Goal: Information Seeking & Learning: Understand process/instructions

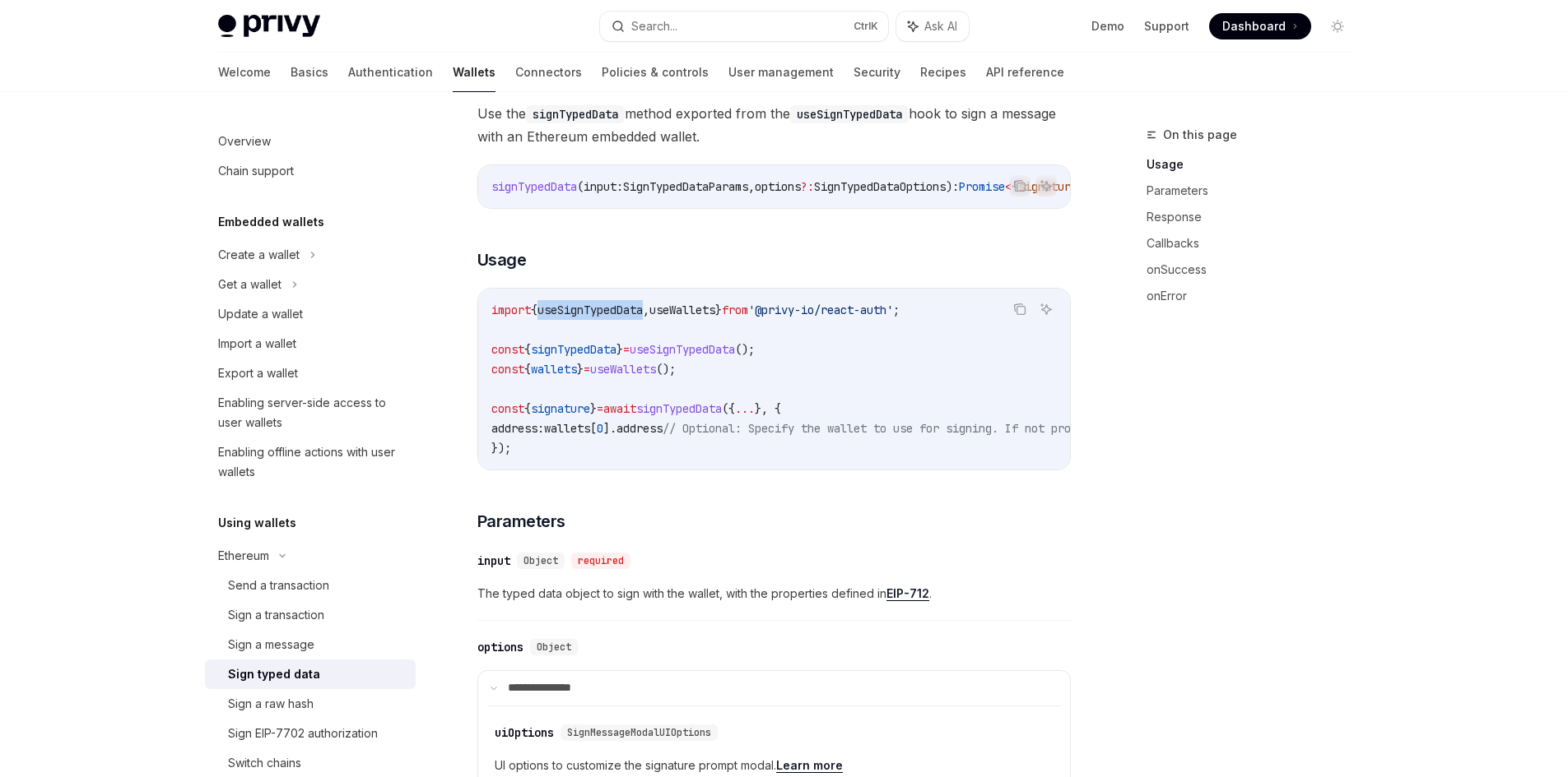
scroll to position [329, 0]
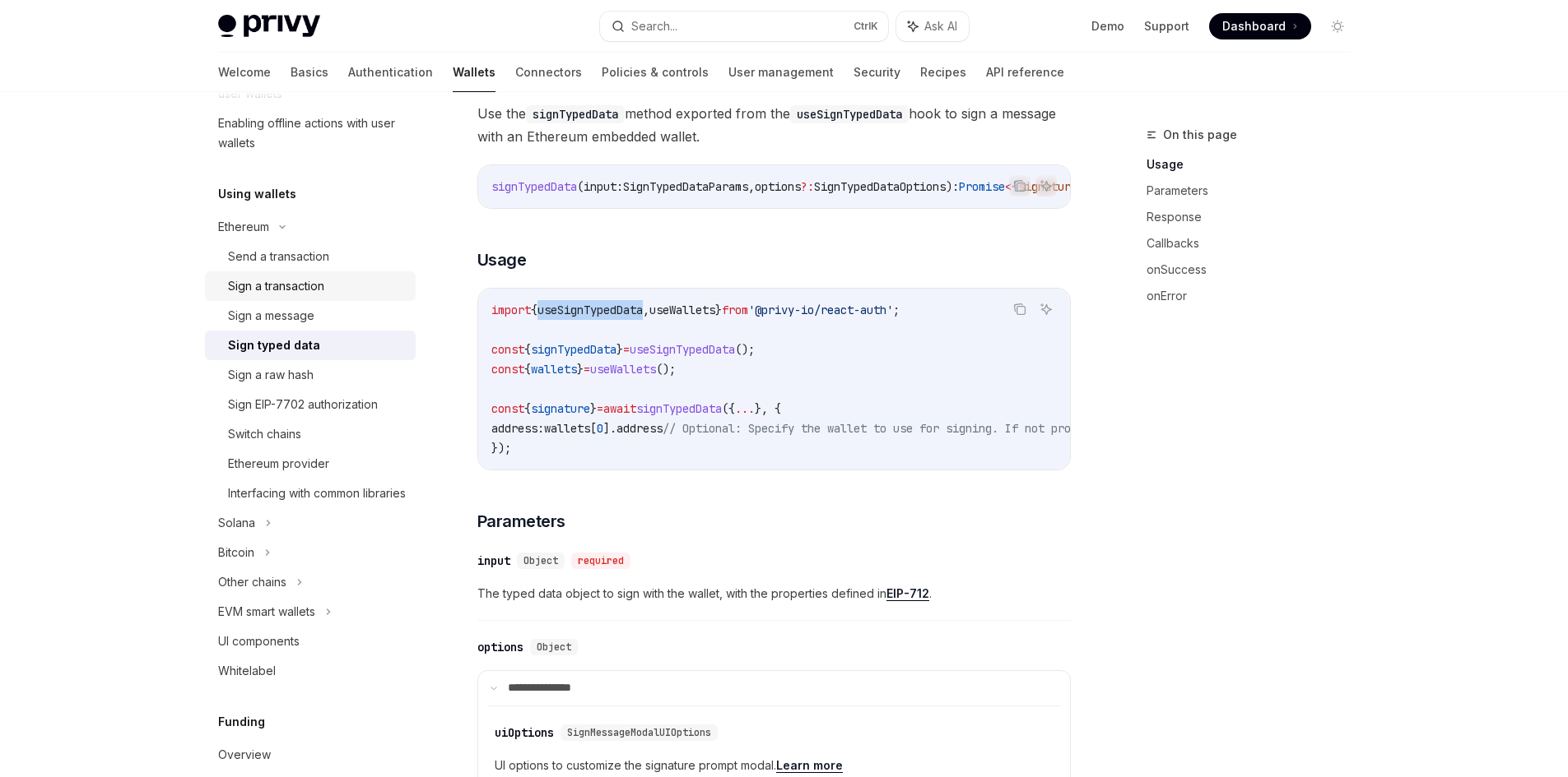
click at [318, 288] on div "Sign a transaction" at bounding box center [275, 286] width 96 height 20
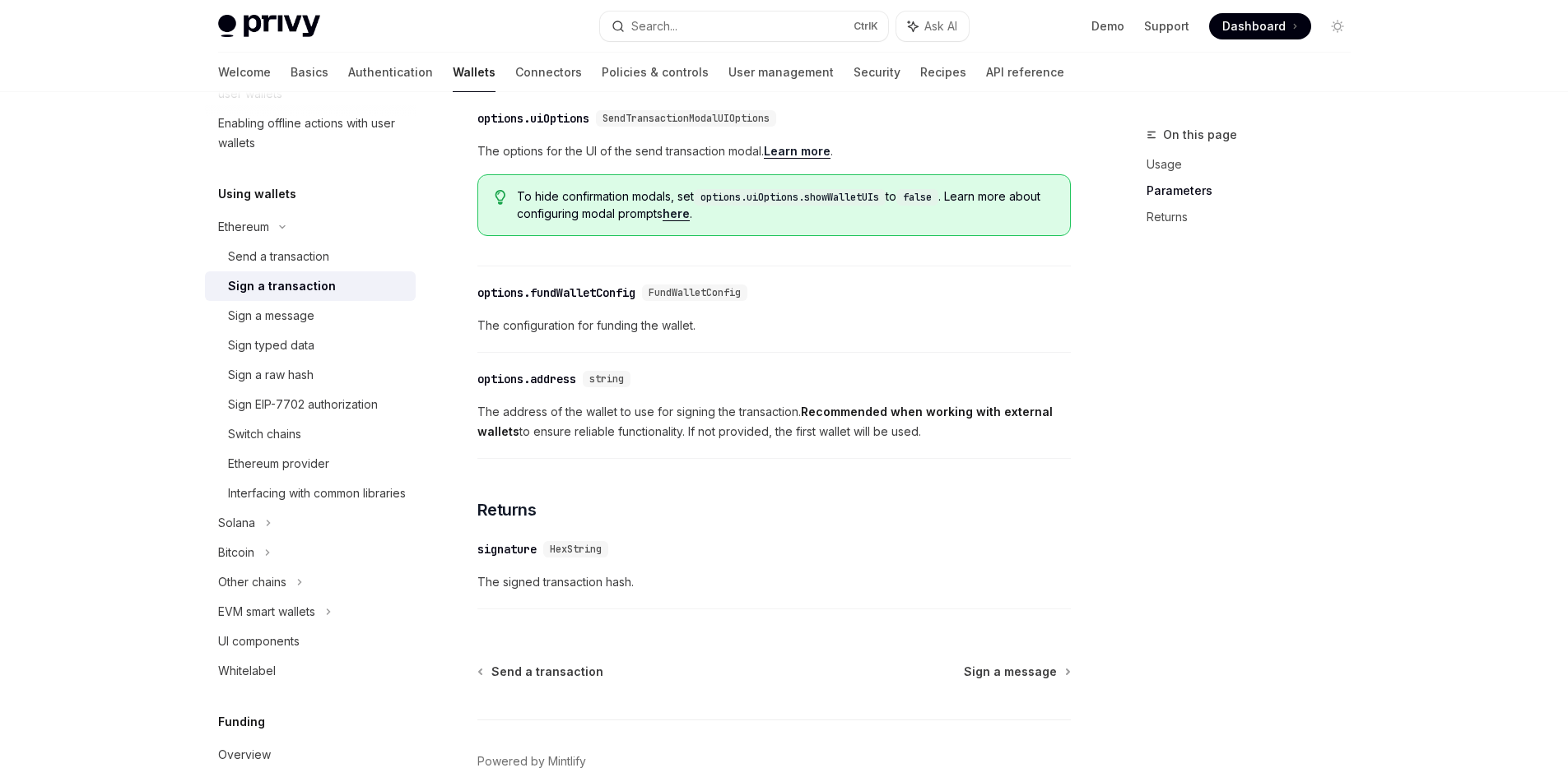
scroll to position [910, 0]
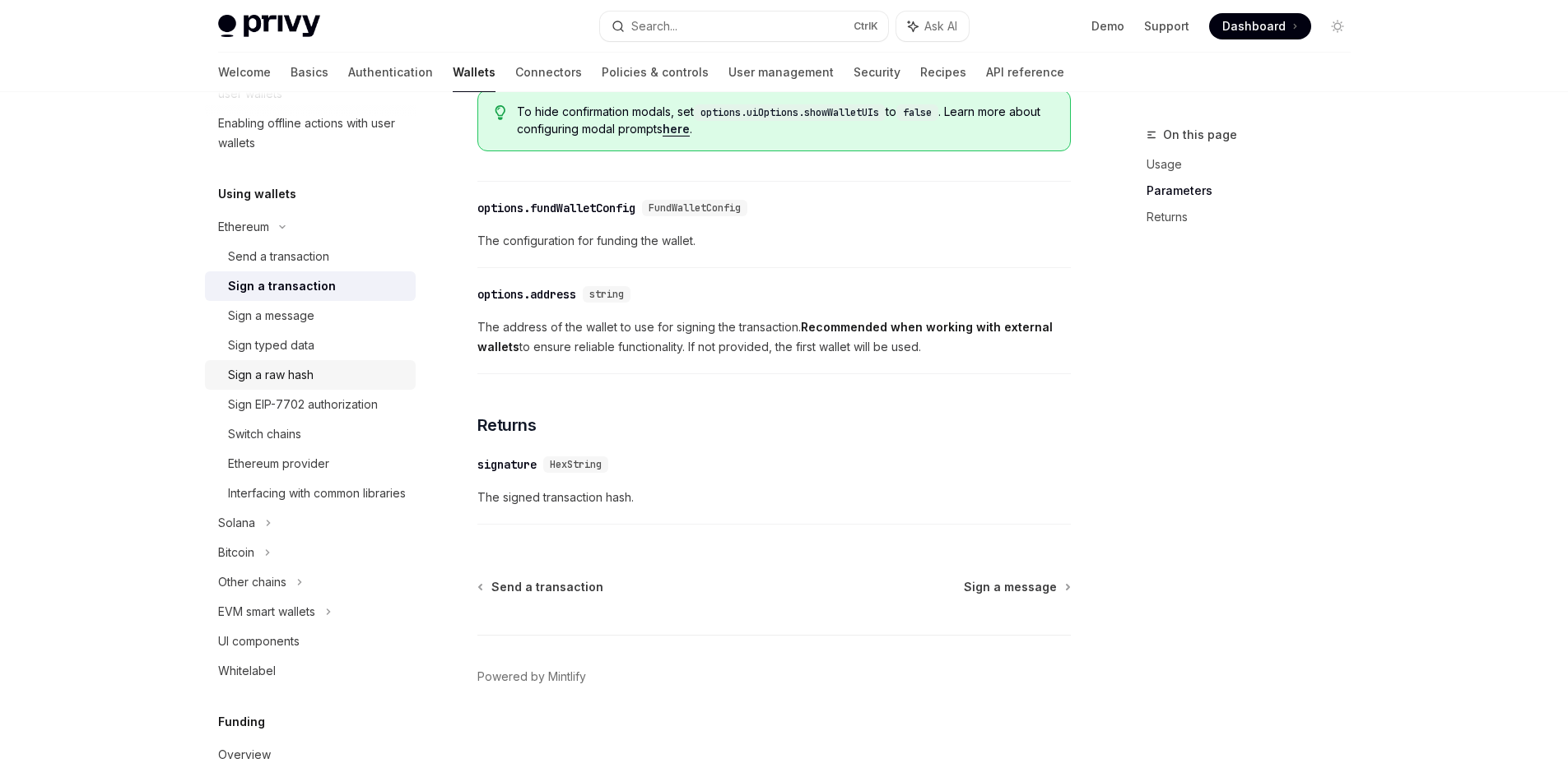
click at [338, 373] on div "Sign a raw hash" at bounding box center [316, 376] width 177 height 20
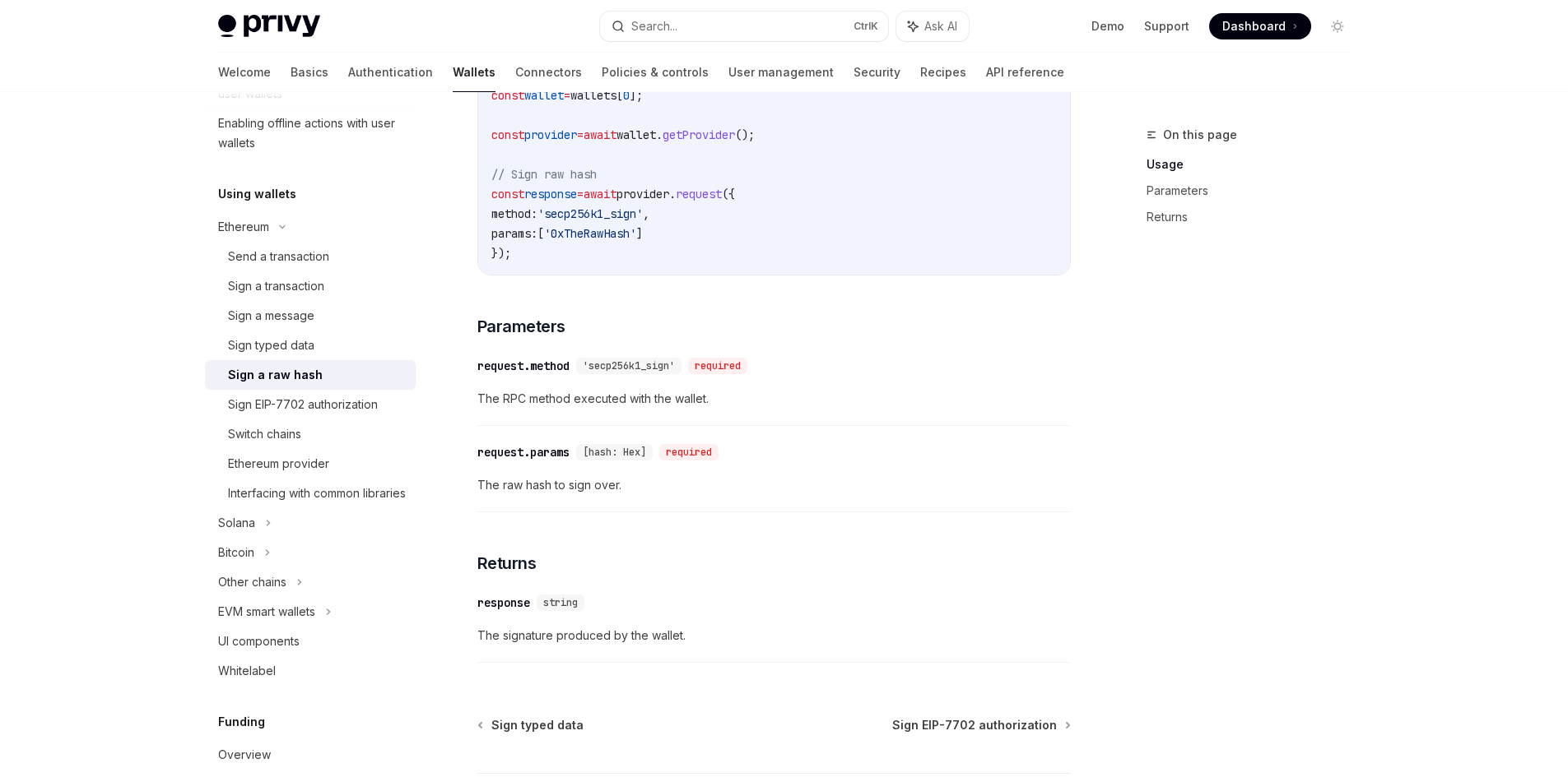
scroll to position [690, 0]
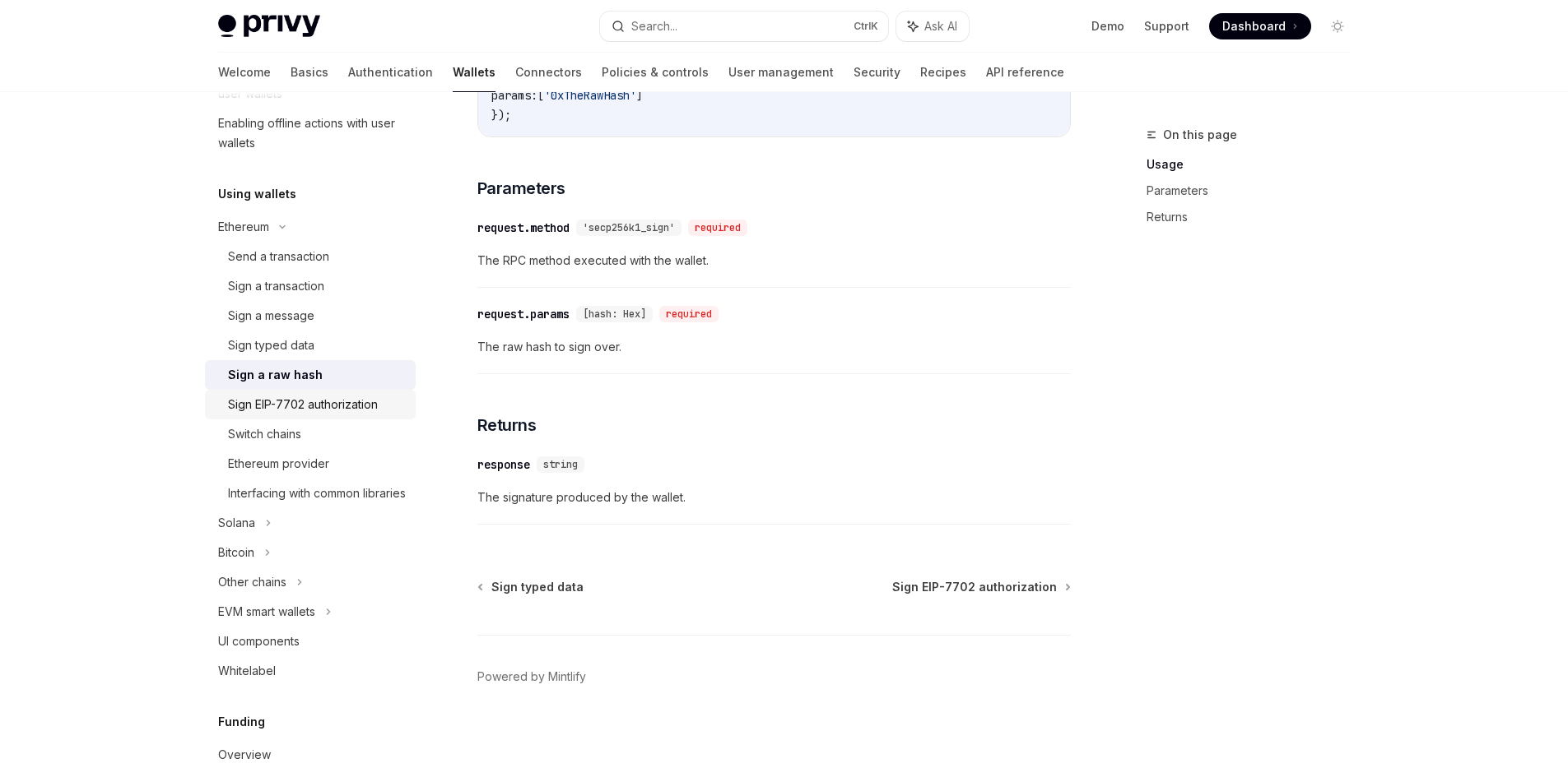
click at [336, 403] on div "Sign EIP-7702 authorization" at bounding box center [302, 405] width 150 height 20
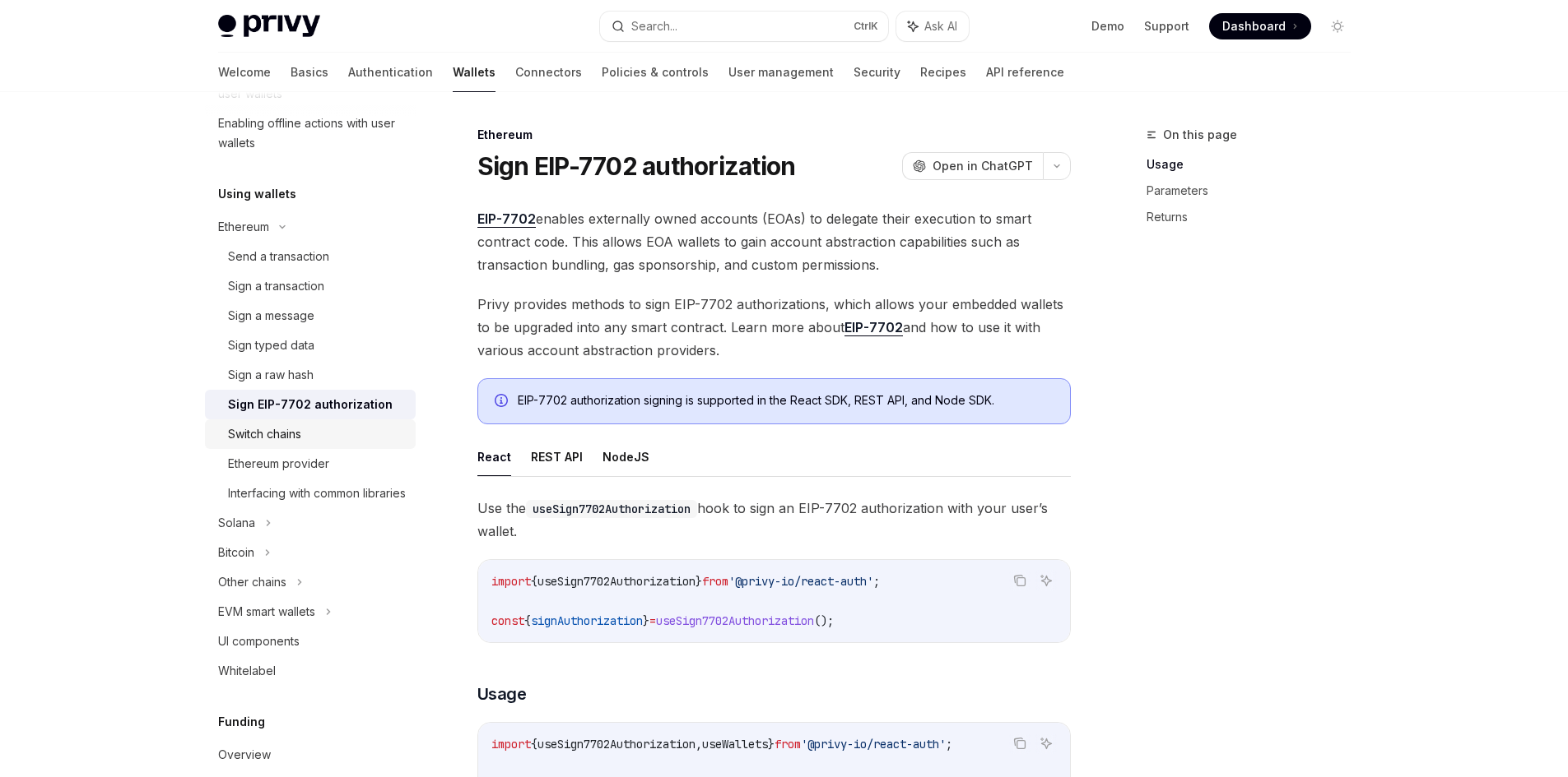
click at [356, 429] on div "Switch chains" at bounding box center [316, 434] width 177 height 20
type textarea "*"
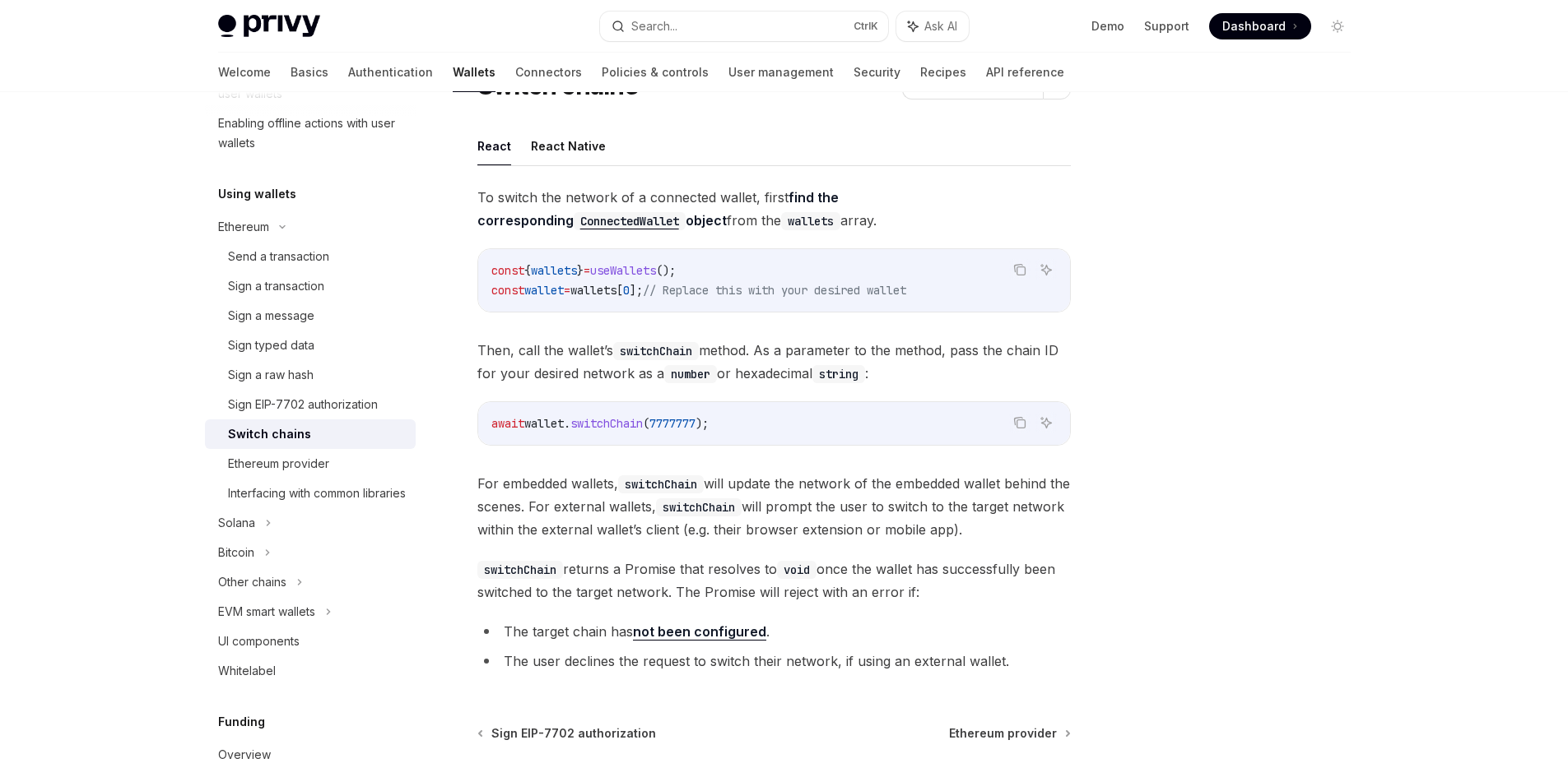
scroll to position [63, 0]
